Goal: Task Accomplishment & Management: Use online tool/utility

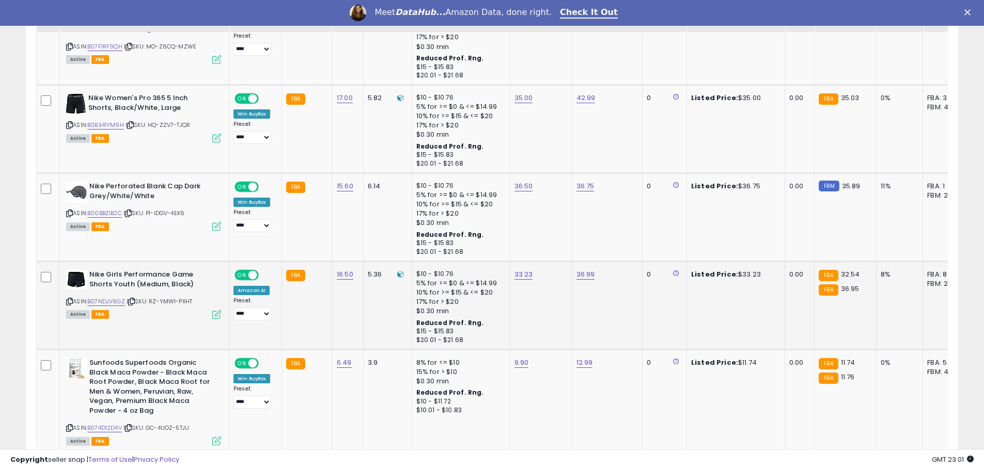
scroll to position [2312, 0]
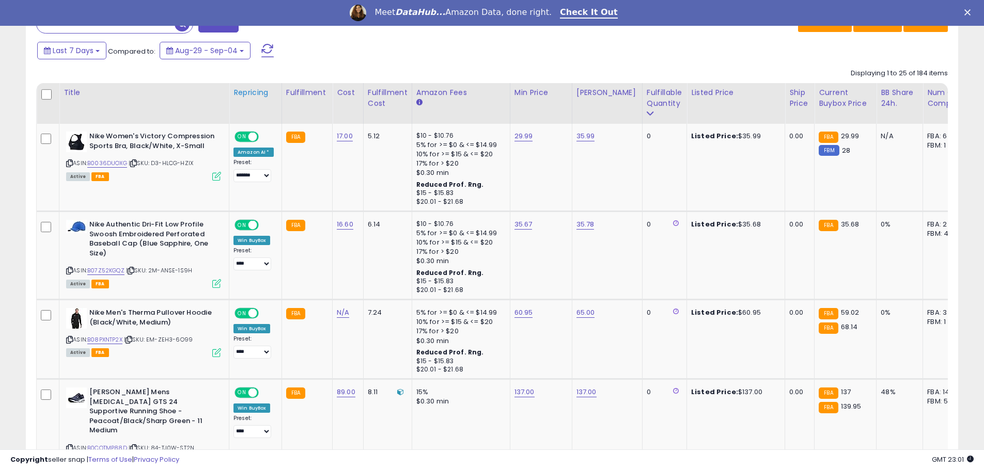
scroll to position [465, 0]
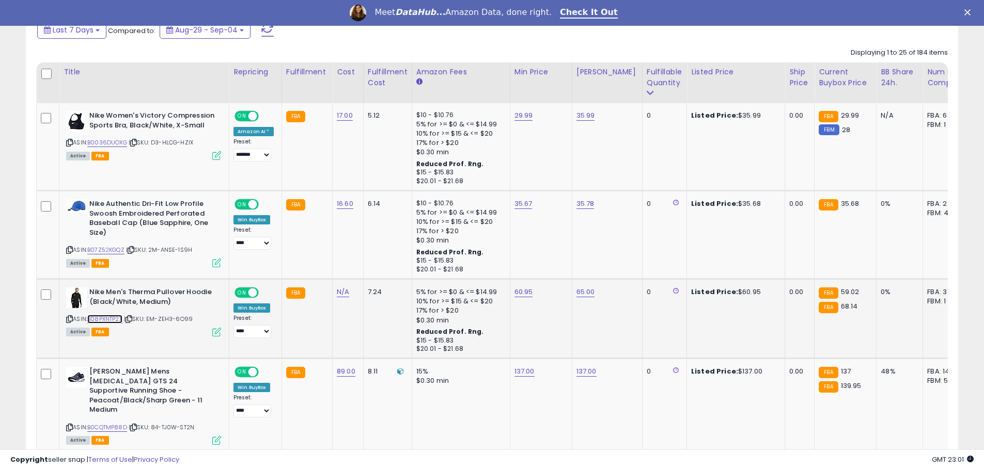
click at [114, 319] on link "B08PXNTP2X" at bounding box center [104, 319] width 35 height 9
click at [340, 296] on link "N/A" at bounding box center [343, 292] width 12 height 10
type input "*****"
click at [372, 264] on icon "submit" at bounding box center [369, 265] width 6 height 6
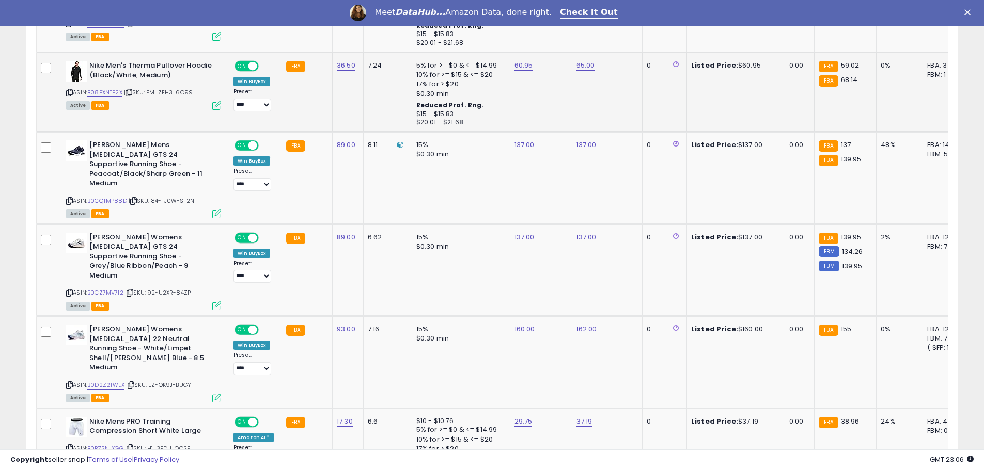
scroll to position [805, 0]
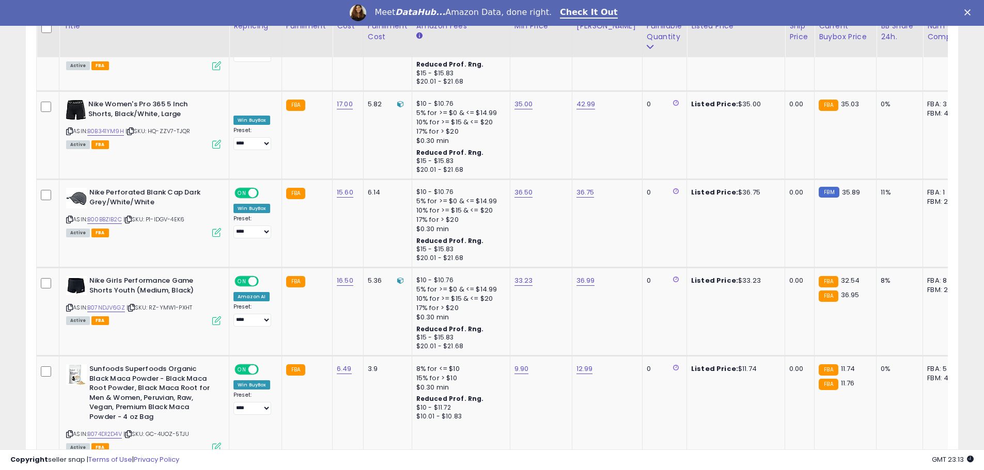
scroll to position [2312, 0]
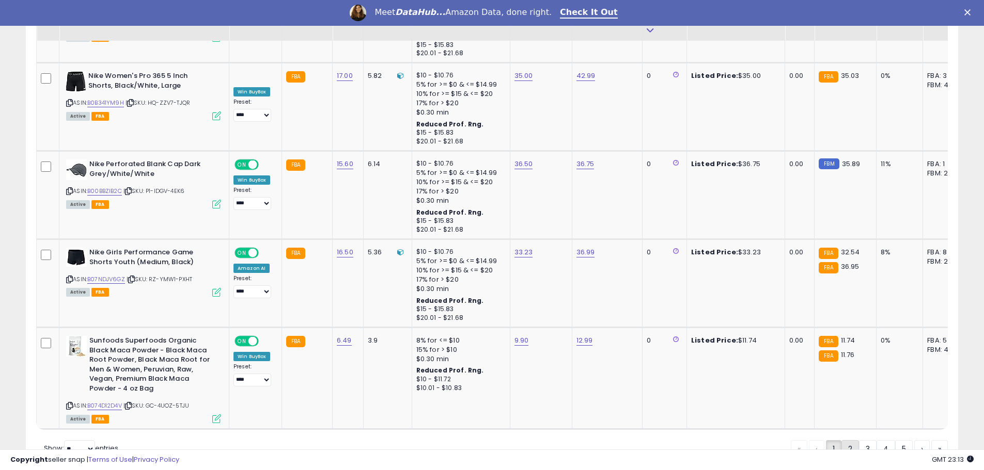
click at [852, 440] on link "2" at bounding box center [850, 449] width 18 height 18
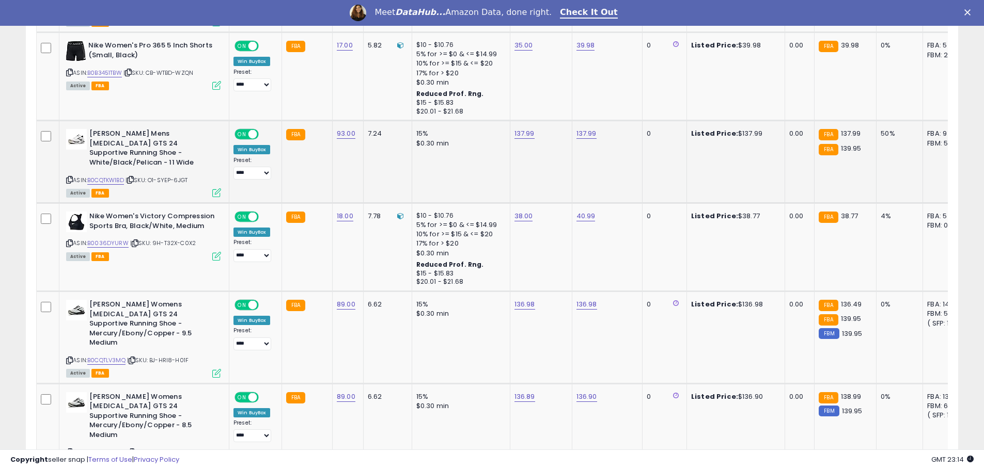
scroll to position [2324, 0]
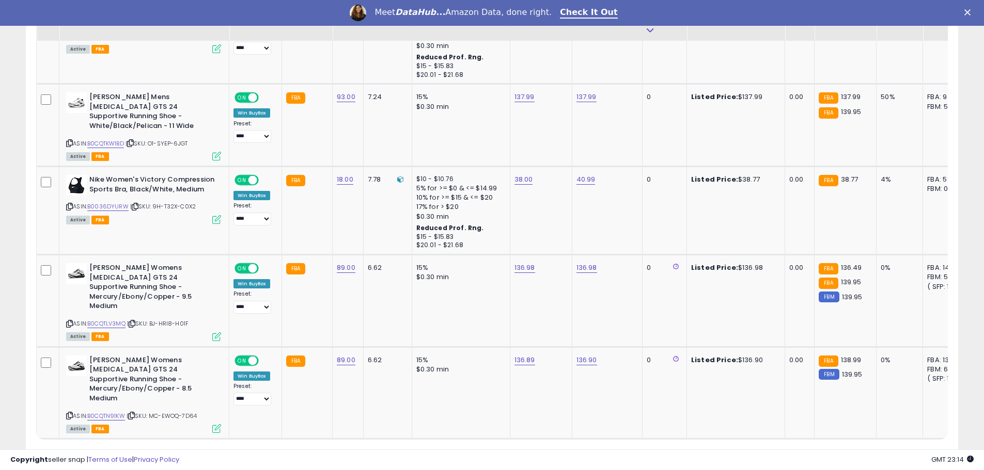
click at [867, 450] on link "3" at bounding box center [868, 459] width 18 height 18
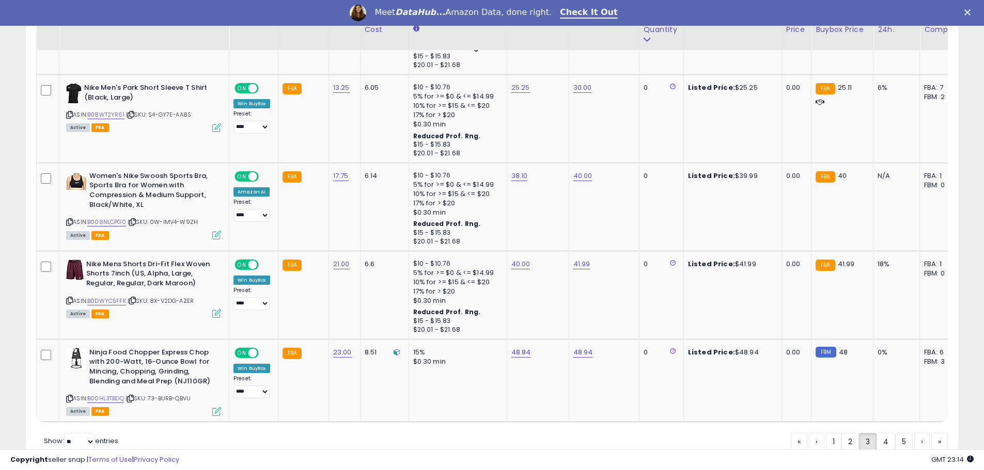
scroll to position [2334, 0]
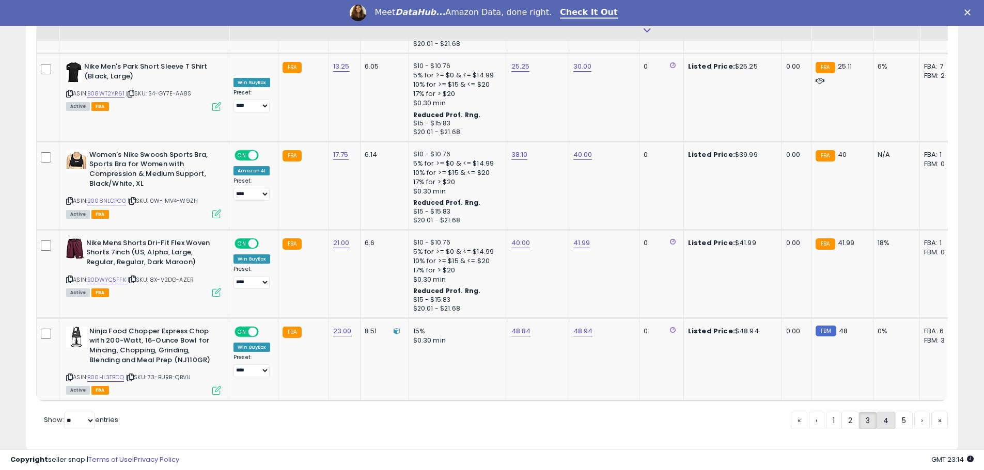
click at [877, 412] on link "4" at bounding box center [885, 421] width 19 height 18
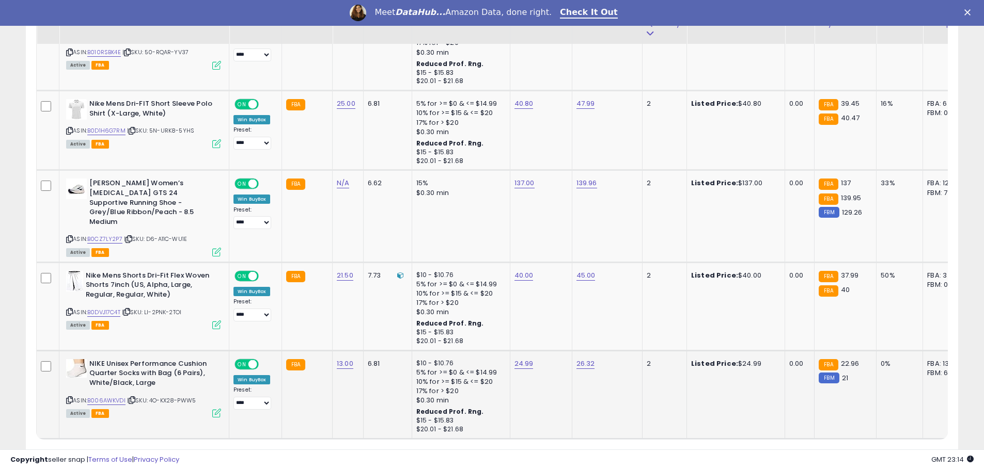
scroll to position [2285, 0]
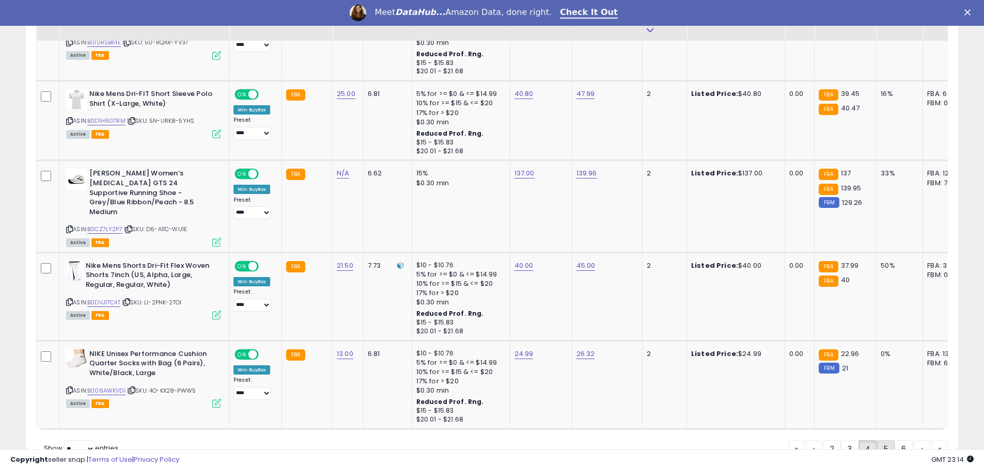
click at [884, 440] on link "5" at bounding box center [886, 449] width 18 height 18
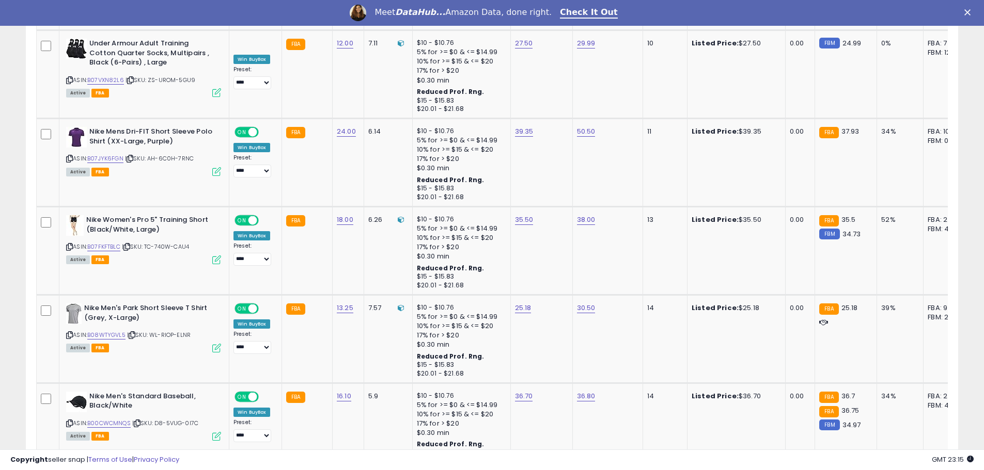
scroll to position [2277, 0]
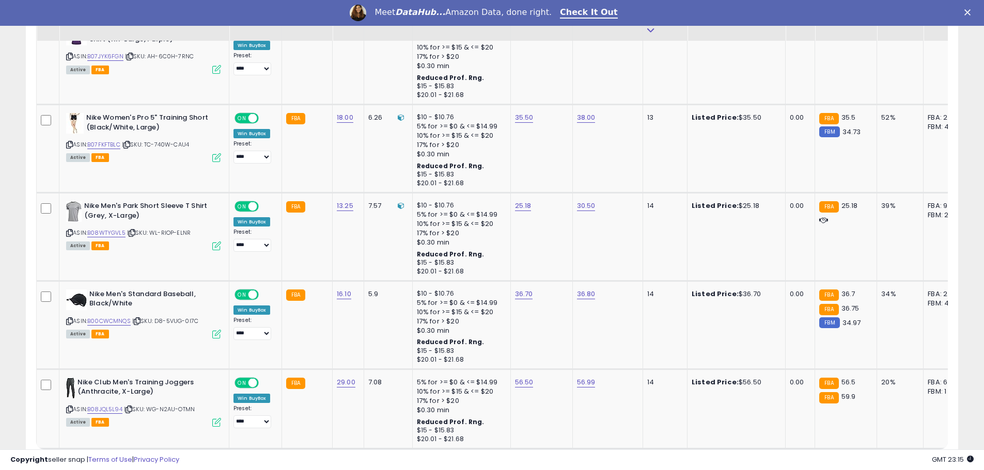
click at [888, 460] on link "6" at bounding box center [885, 469] width 18 height 18
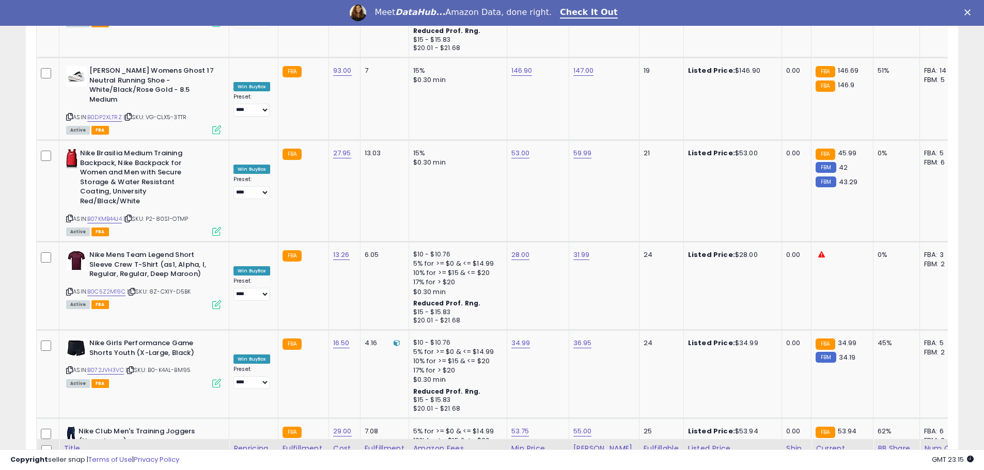
scroll to position [2336, 0]
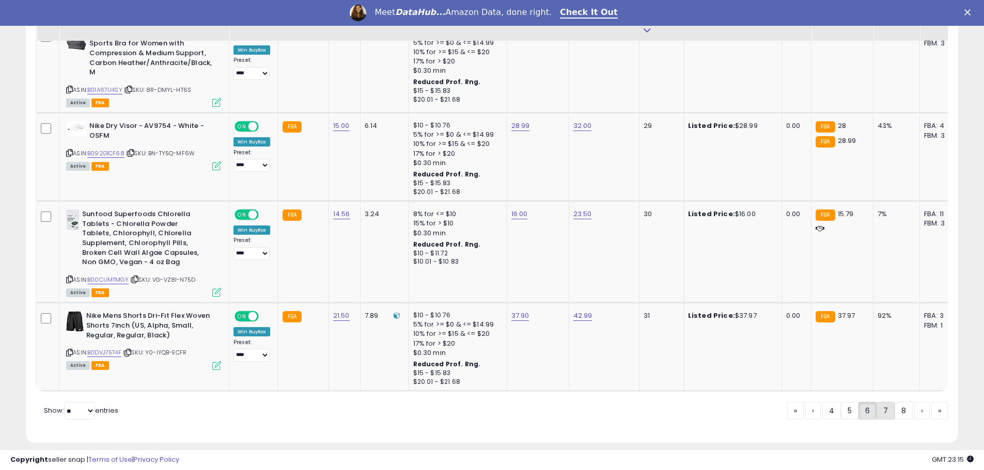
click at [886, 403] on link "7" at bounding box center [885, 411] width 18 height 18
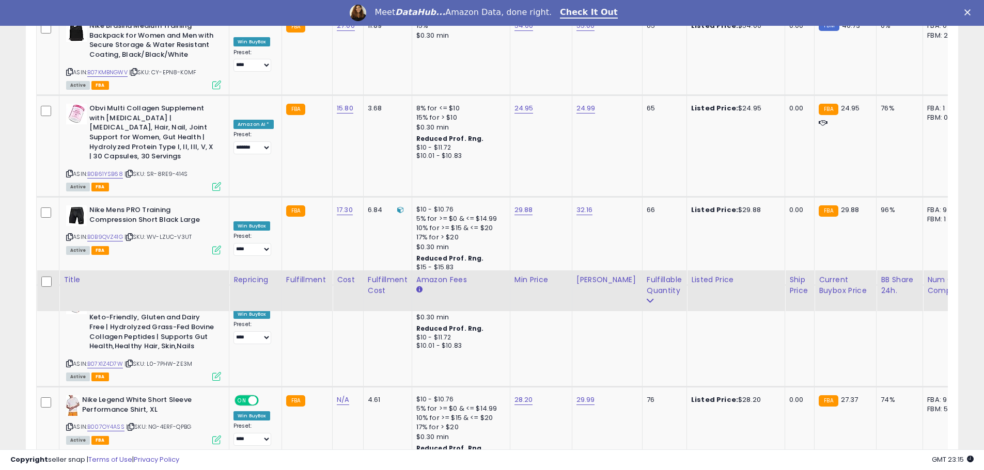
scroll to position [2383, 0]
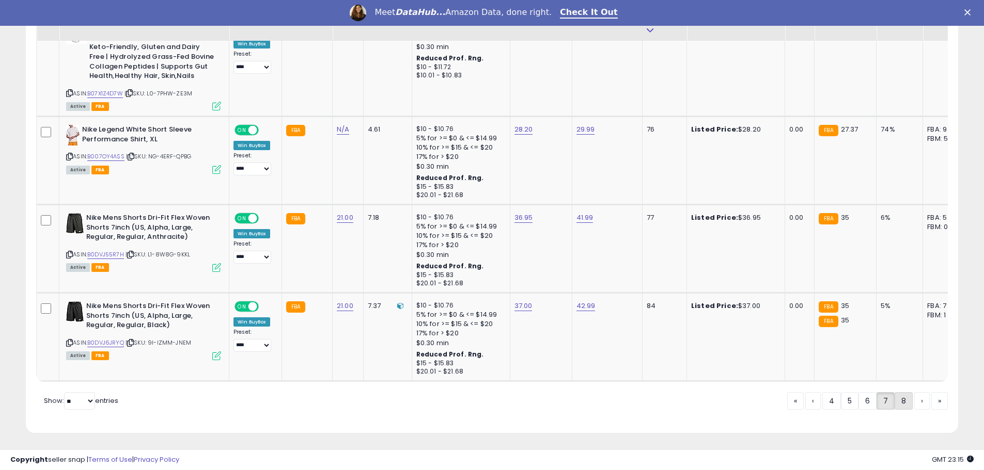
click at [902, 394] on link "8" at bounding box center [903, 401] width 18 height 18
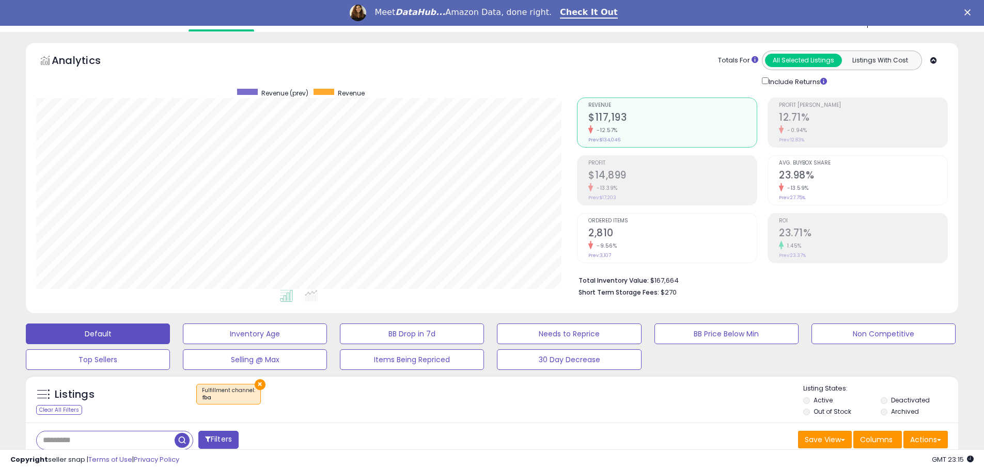
scroll to position [0, 0]
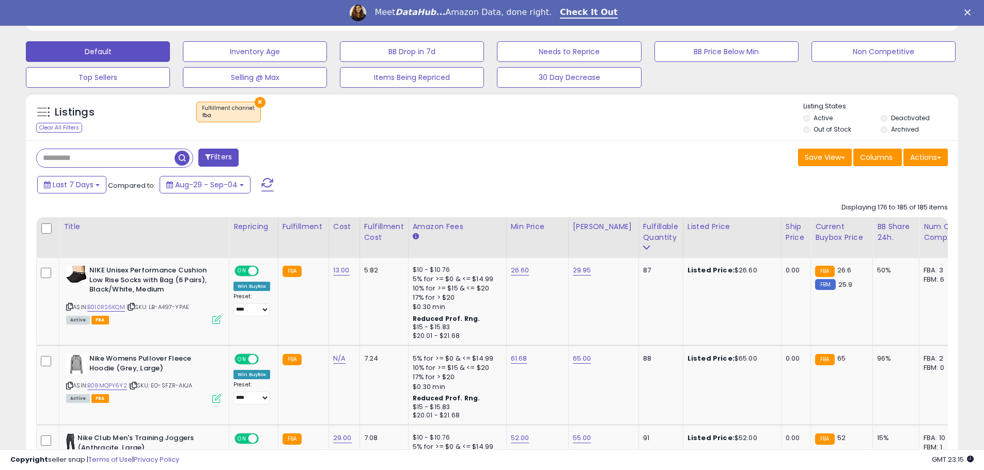
click at [209, 164] on button "Filters" at bounding box center [218, 158] width 40 height 18
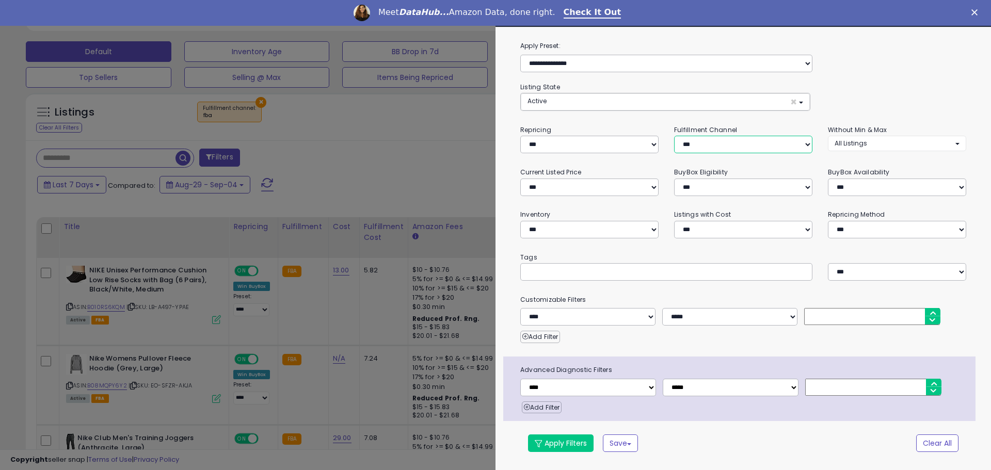
click at [771, 143] on select "*** *** *** ***" at bounding box center [743, 145] width 138 height 18
select select "***"
click at [674, 136] on select "*** *** *** ***" at bounding box center [743, 145] width 138 height 18
click at [546, 448] on button "Apply Filters" at bounding box center [561, 444] width 66 height 18
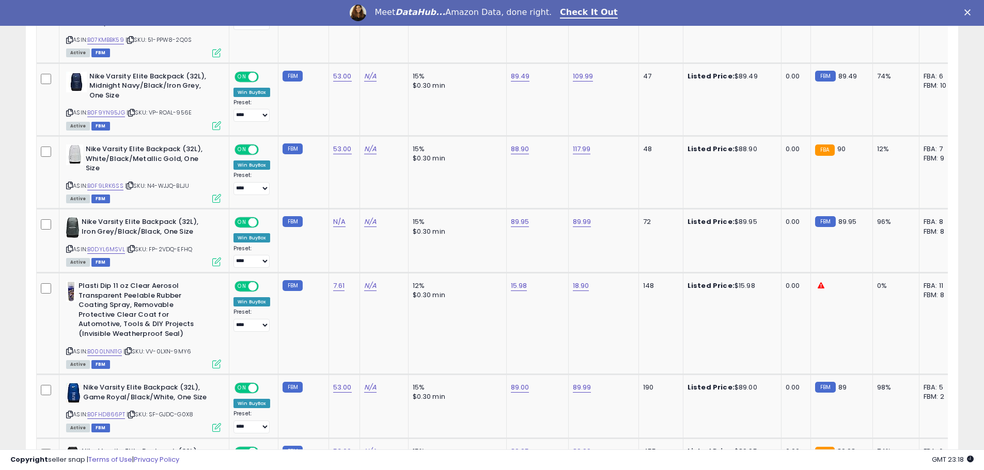
scroll to position [758, 0]
